Goal: Task Accomplishment & Management: Use online tool/utility

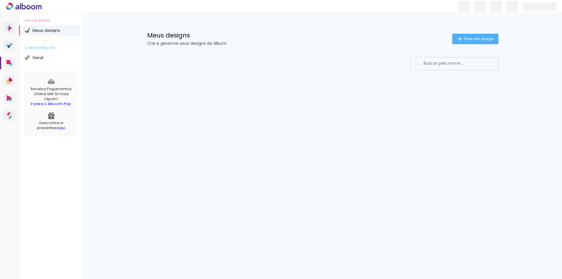
type input "Todas as fotos"
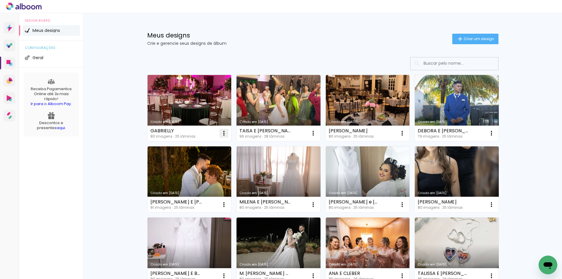
click at [223, 135] on iron-icon at bounding box center [223, 133] width 7 height 7
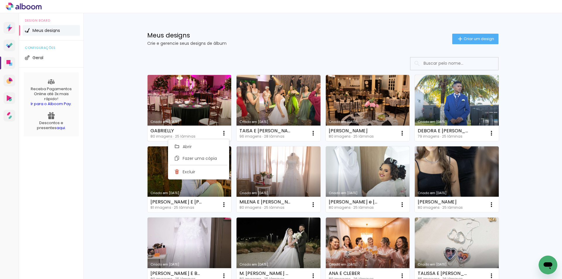
click at [204, 118] on link "Criado em [DATE]" at bounding box center [189, 108] width 84 height 66
